Goal: Navigation & Orientation: Find specific page/section

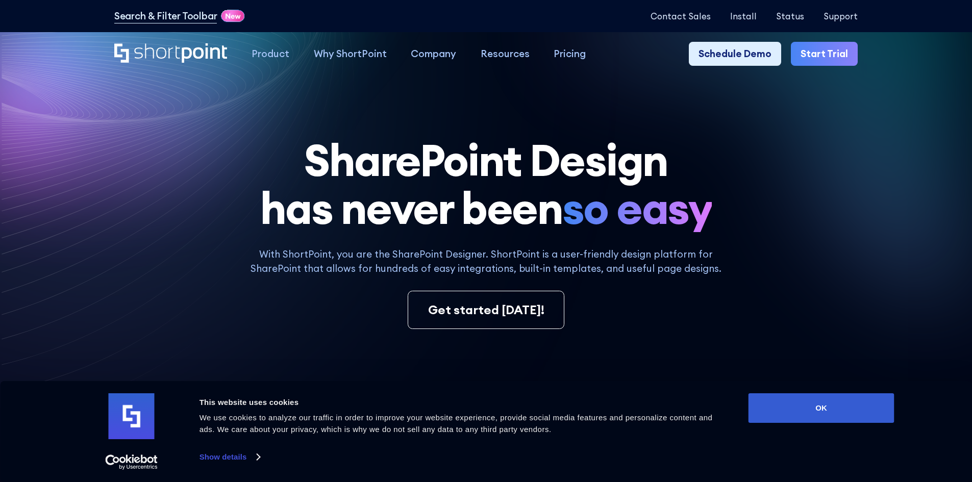
click at [706, 165] on h1 "SharePoint Design has never been so easy" at bounding box center [485, 184] width 743 height 96
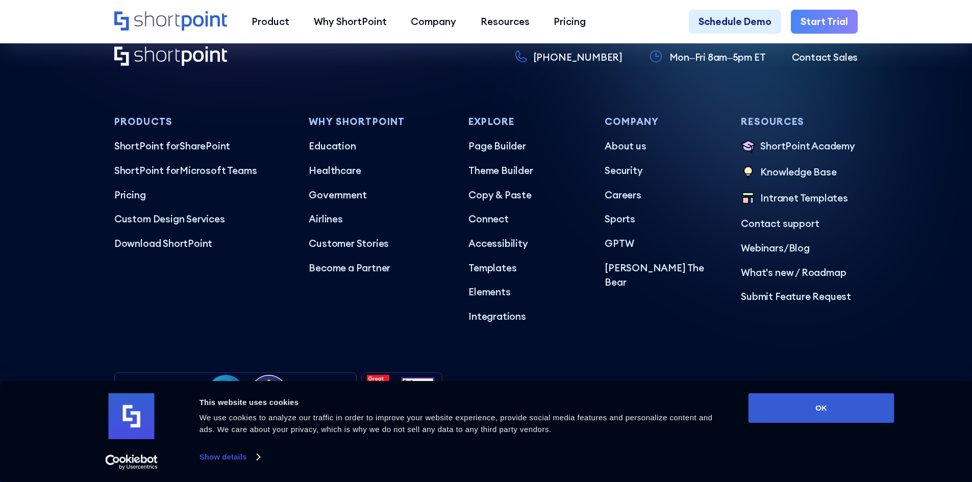
scroll to position [6032, 0]
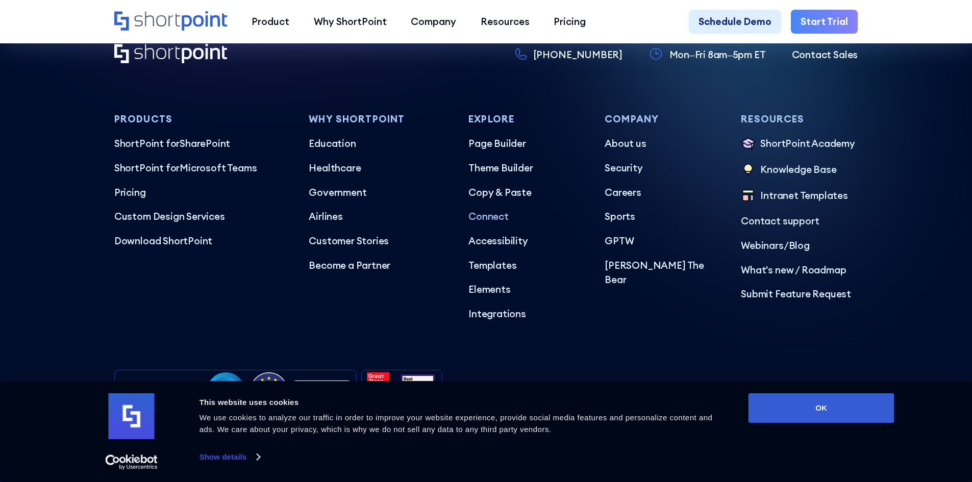
click at [504, 209] on p "Connect" at bounding box center [526, 216] width 117 height 15
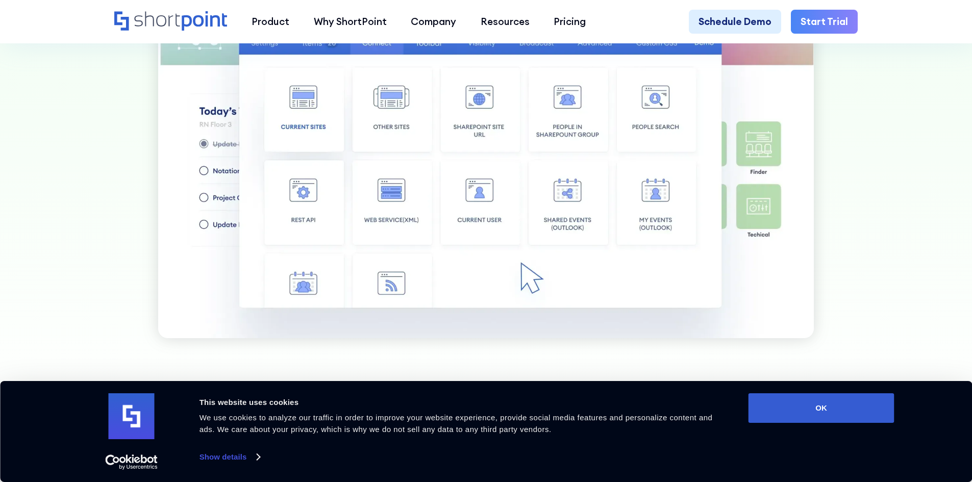
scroll to position [867, 0]
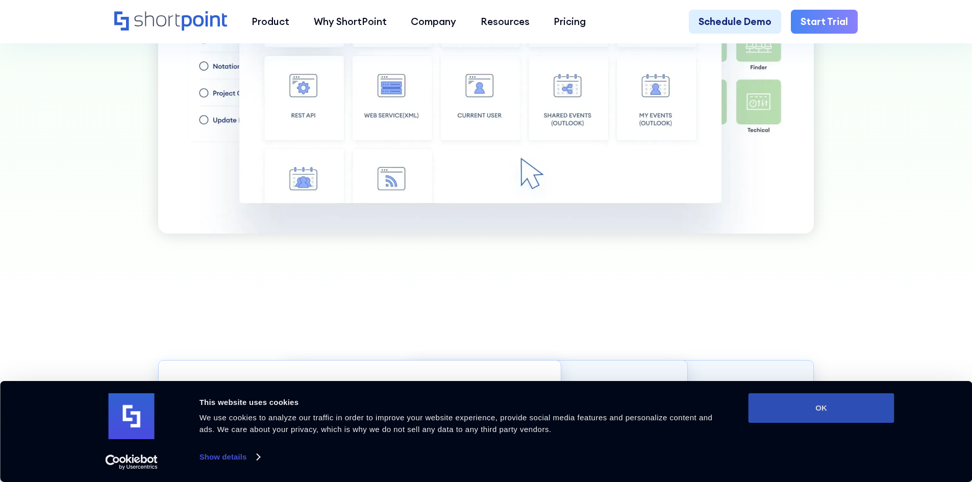
click at [816, 409] on button "OK" at bounding box center [822, 408] width 146 height 30
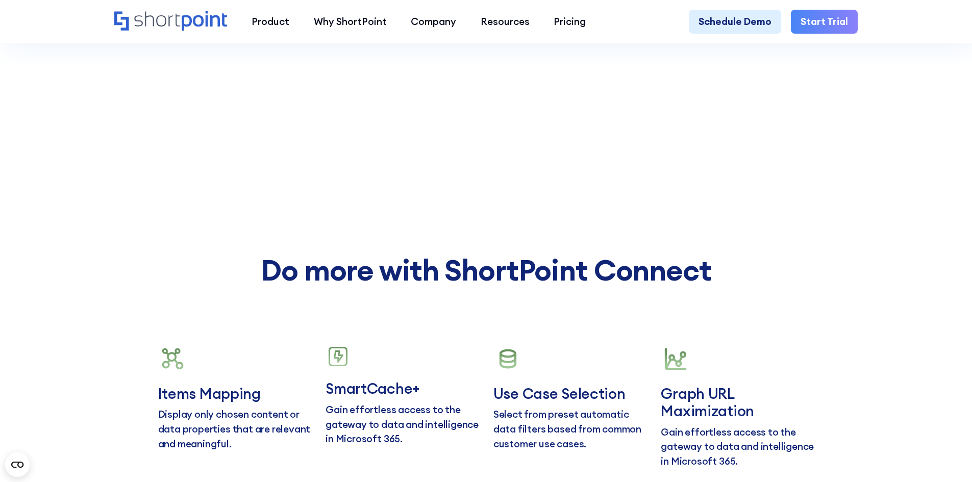
scroll to position [6275, 0]
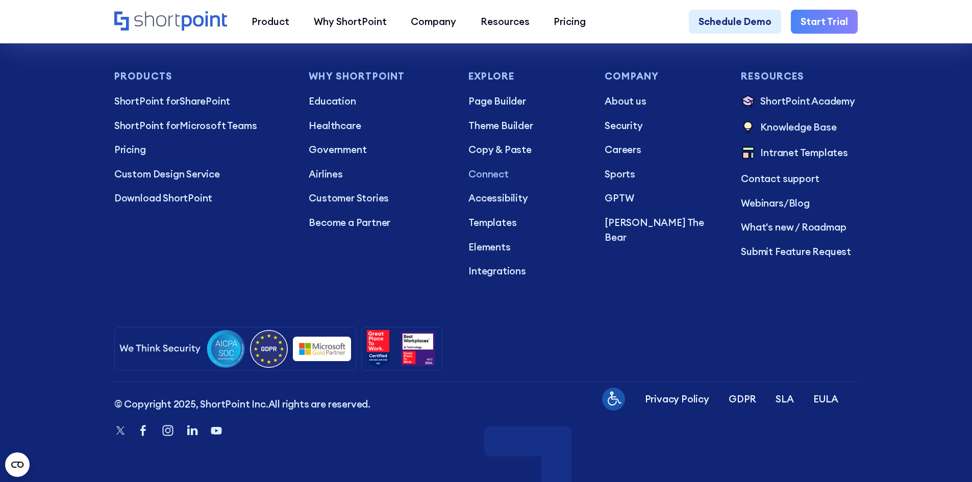
click at [494, 172] on p "Connect" at bounding box center [526, 174] width 117 height 15
